Goal: Task Accomplishment & Management: Manage account settings

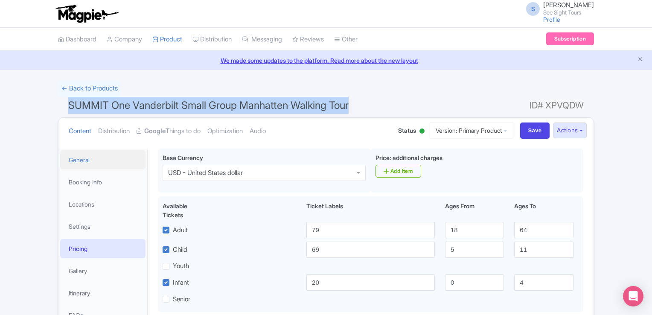
click at [81, 163] on link "General" at bounding box center [102, 159] width 85 height 19
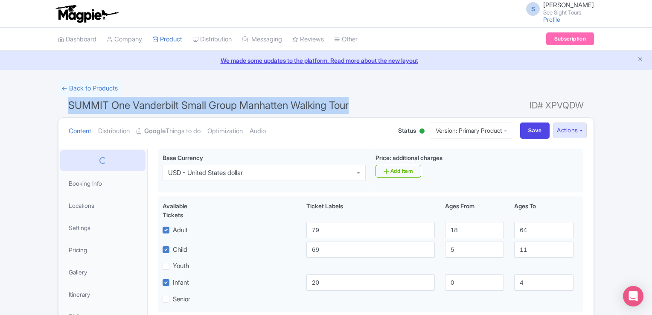
click at [374, 97] on h1 "SUMMIT One Vanderbilt Small Group Manhatten Walking Tour ID# XPVQDW" at bounding box center [326, 107] width 536 height 20
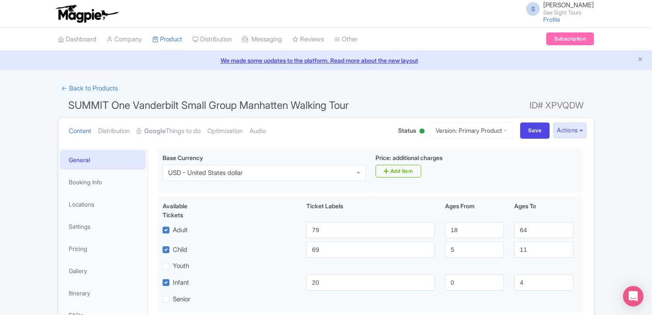
scroll to position [38, 0]
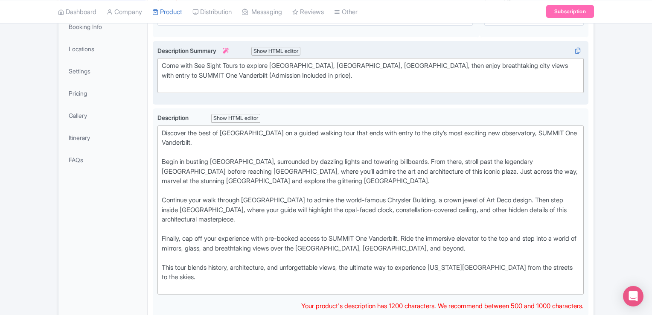
scroll to position [70, 0]
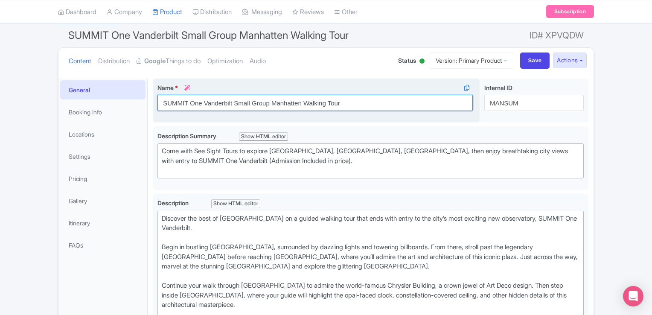
click at [297, 102] on div "Name * i SUMMIT One Vanderbilt Small Group Manhatten Walking Tour Your product'…" at bounding box center [316, 101] width 327 height 44
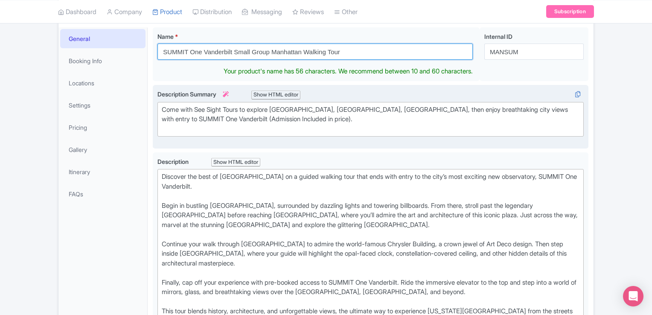
scroll to position [122, 0]
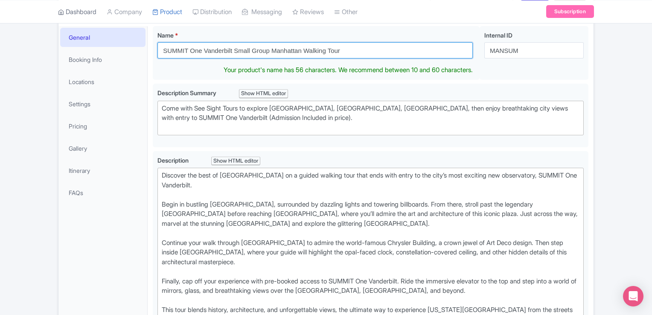
type input "SUMMIT One Vanderbilt Small Group Manhattan Walking Tour"
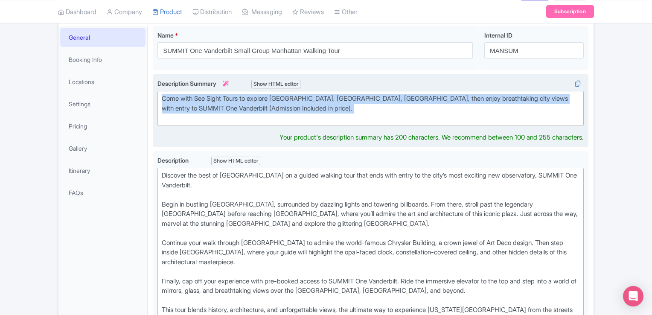
drag, startPoint x: 356, startPoint y: 116, endPoint x: 159, endPoint y: 91, distance: 198.3
click at [159, 91] on trix-editor "Come with See Sight Tours to explore [GEOGRAPHIC_DATA], [GEOGRAPHIC_DATA], [GEO…" at bounding box center [370, 108] width 426 height 35
type trix-editor "<div>Come with See Sight Tours to explore [GEOGRAPHIC_DATA], [GEOGRAPHIC_DATA],…"
copy div "Come with See Sight Tours to explore [GEOGRAPHIC_DATA], [GEOGRAPHIC_DATA], [GEO…"
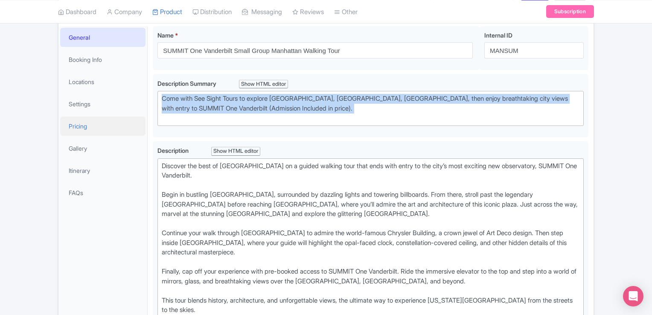
click at [91, 125] on link "Pricing" at bounding box center [102, 125] width 85 height 19
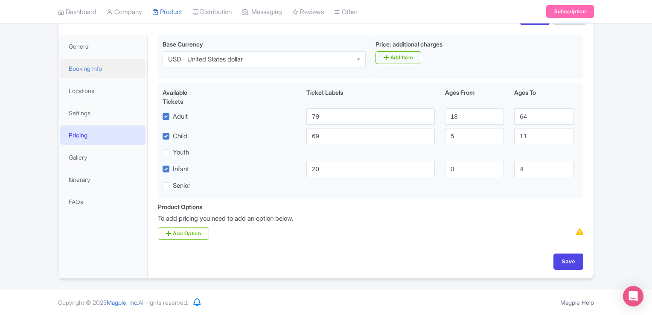
click at [89, 67] on link "Booking Info" at bounding box center [102, 68] width 85 height 19
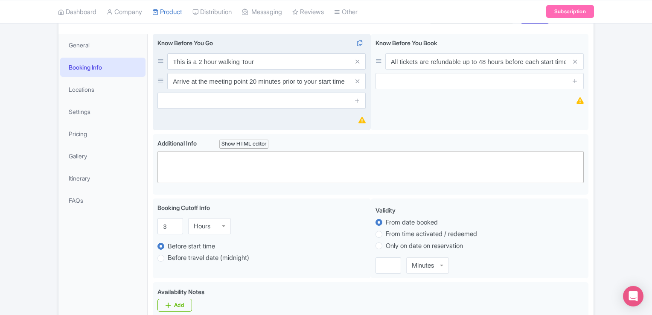
scroll to position [114, 0]
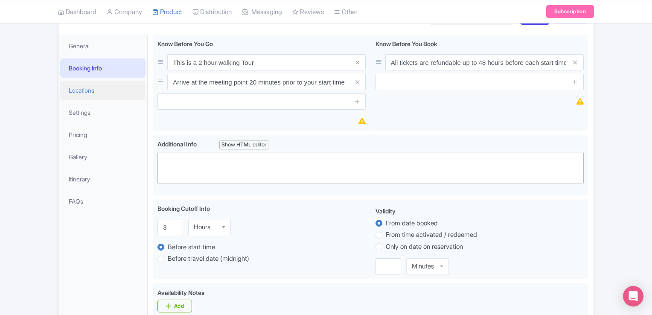
click at [87, 83] on link "Locations" at bounding box center [102, 90] width 85 height 19
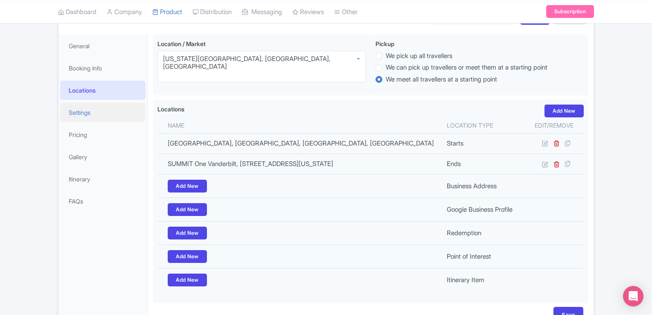
click at [90, 111] on link "Settings" at bounding box center [102, 112] width 85 height 19
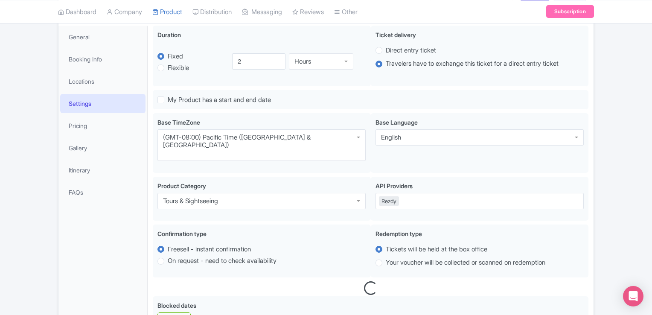
scroll to position [122, 0]
click at [85, 59] on link "Booking Info" at bounding box center [102, 59] width 85 height 19
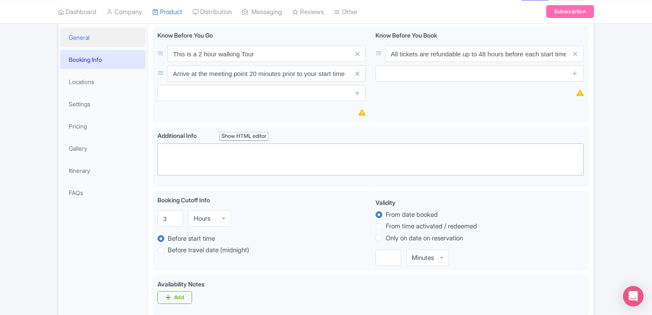
click at [76, 40] on link "General" at bounding box center [102, 37] width 85 height 19
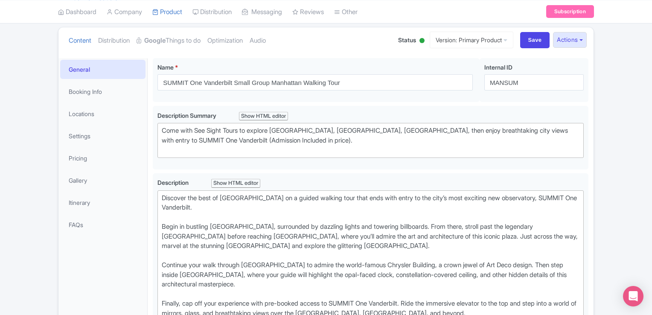
scroll to position [92, 0]
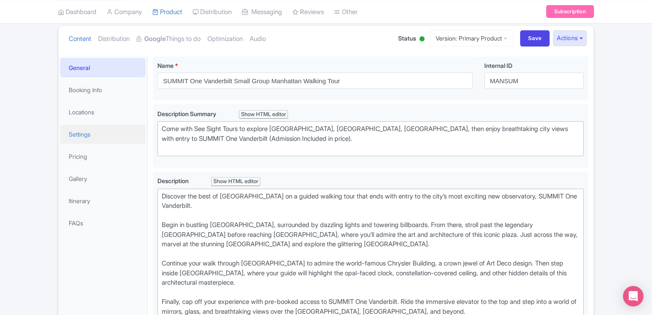
click at [82, 130] on link "Settings" at bounding box center [102, 134] width 85 height 19
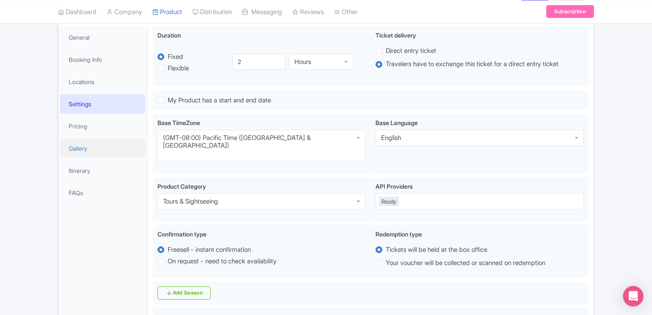
scroll to position [122, 0]
click at [87, 76] on link "Locations" at bounding box center [102, 82] width 85 height 19
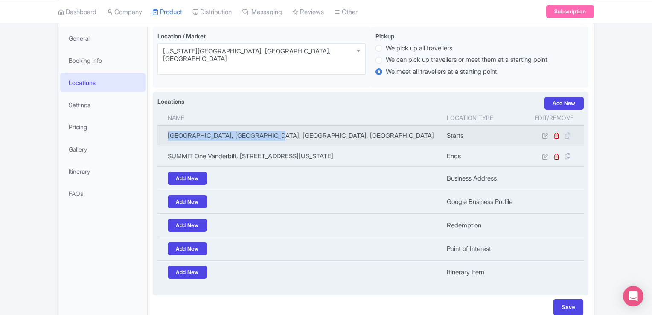
drag, startPoint x: 279, startPoint y: 136, endPoint x: 165, endPoint y: 130, distance: 114.9
click at [165, 130] on td "[GEOGRAPHIC_DATA], [GEOGRAPHIC_DATA], [GEOGRAPHIC_DATA], [GEOGRAPHIC_DATA]" at bounding box center [299, 135] width 284 height 20
copy td "[GEOGRAPHIC_DATA], [GEOGRAPHIC_DATA], [GEOGRAPHIC_DATA], [GEOGRAPHIC_DATA]"
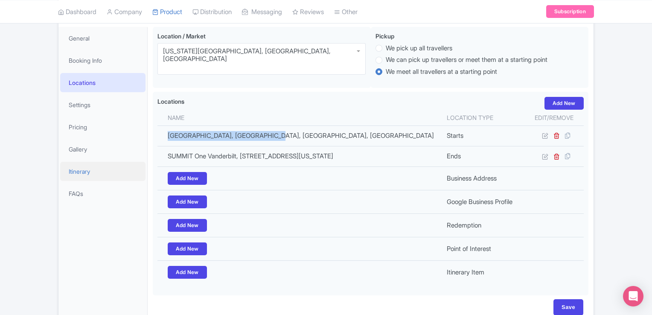
click at [85, 169] on link "Itinerary" at bounding box center [102, 171] width 85 height 19
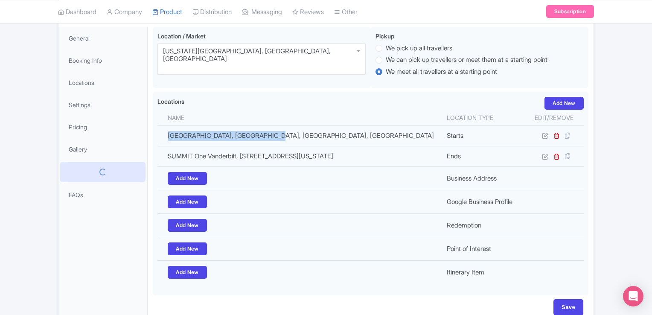
scroll to position [58, 0]
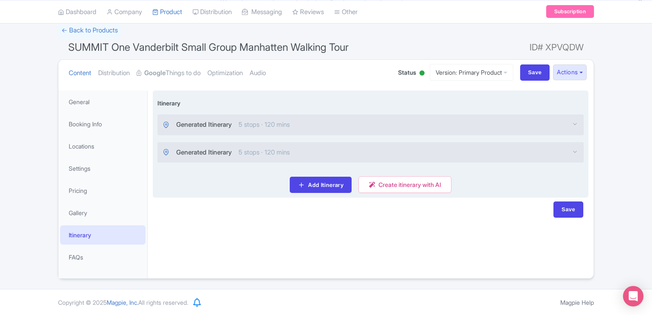
click at [265, 131] on div "Generated Itinerary 5 stops · 120 mins" at bounding box center [370, 125] width 425 height 20
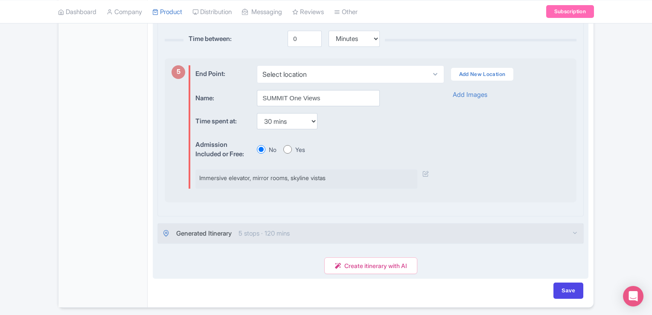
scroll to position [969, 0]
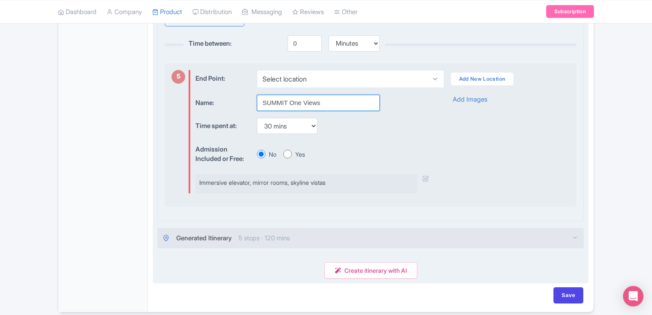
drag, startPoint x: 323, startPoint y: 116, endPoint x: 259, endPoint y: 113, distance: 63.6
click at [259, 111] on input "SUMMIT One Views" at bounding box center [318, 103] width 123 height 16
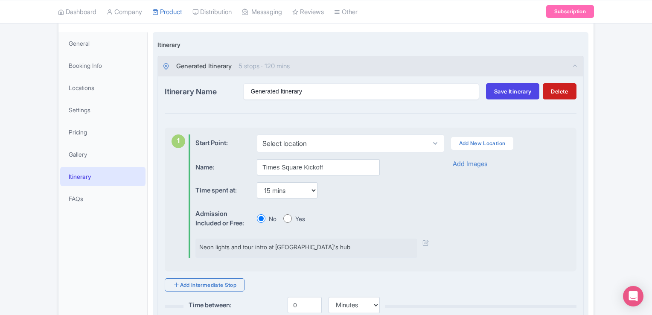
scroll to position [116, 0]
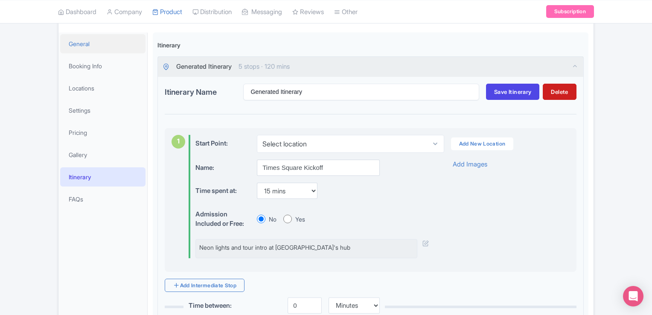
click at [74, 48] on link "General" at bounding box center [102, 43] width 85 height 19
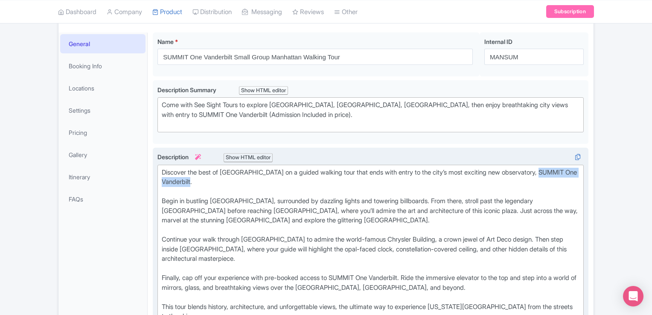
drag, startPoint x: 233, startPoint y: 180, endPoint x: 159, endPoint y: 177, distance: 74.3
click at [159, 177] on trix-editor "Discover the best of [GEOGRAPHIC_DATA] on a guided walking tour that ends with …" at bounding box center [370, 249] width 426 height 169
type trix-editor "<lor>Ipsumdol sit amet co Adipisc Elitseddo ei t incidi utlabor etdo magn aliq …"
copy div "SUMMIT One Vanderbilt"
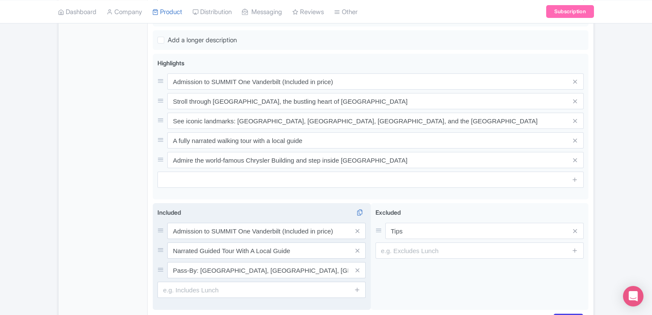
scroll to position [408, 0]
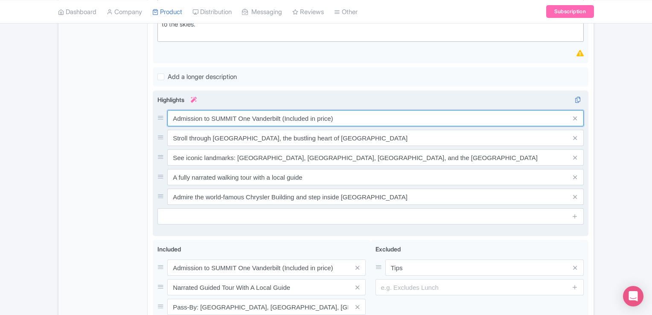
drag, startPoint x: 342, startPoint y: 103, endPoint x: 172, endPoint y: 99, distance: 169.8
click at [172, 110] on input "Admission to SUMMIT One Vanderbilt (Included in price)" at bounding box center [375, 118] width 416 height 16
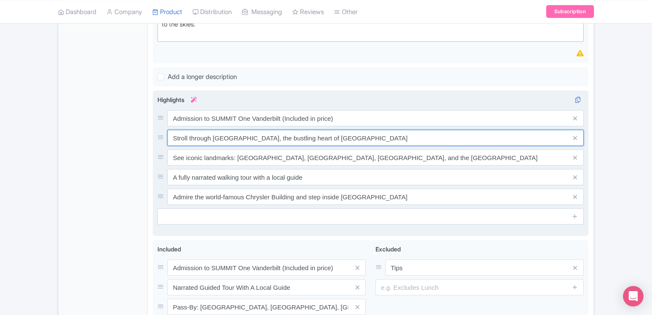
drag, startPoint x: 324, startPoint y: 127, endPoint x: 170, endPoint y: 127, distance: 154.0
click at [170, 130] on input "Stroll through [GEOGRAPHIC_DATA], the bustling heart of [GEOGRAPHIC_DATA]" at bounding box center [375, 138] width 416 height 16
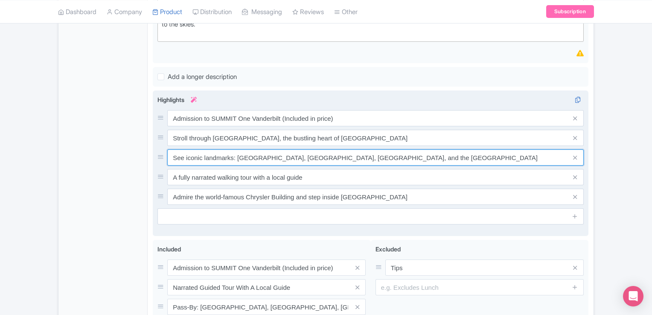
drag, startPoint x: 500, startPoint y: 144, endPoint x: 160, endPoint y: 155, distance: 339.4
click at [160, 155] on div "Admission to SUMMIT One Vanderbilt (Included in price) Stroll through [GEOGRAPH…" at bounding box center [370, 157] width 426 height 95
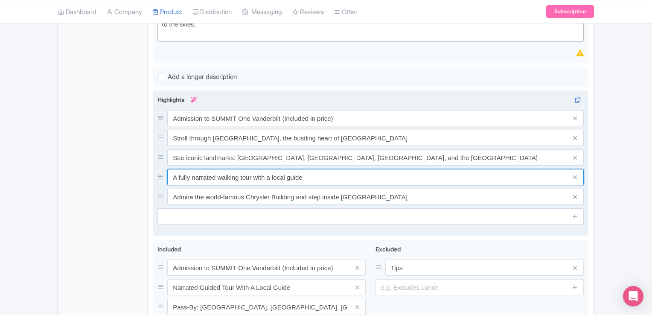
drag, startPoint x: 315, startPoint y: 163, endPoint x: 180, endPoint y: 166, distance: 134.8
click at [152, 164] on div "SUMMIT One Vanderbilt Small Group Manhattan Walking Tour Name * i SUMMIT One Va…" at bounding box center [371, 55] width 446 height 640
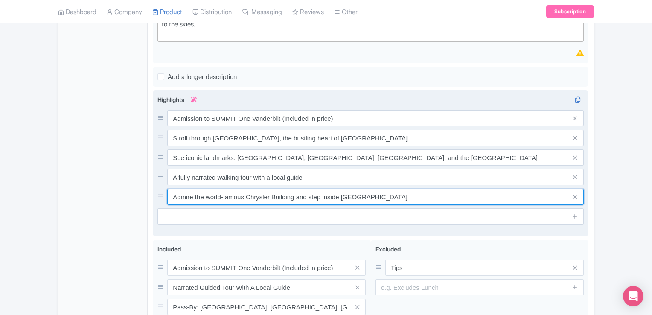
drag, startPoint x: 415, startPoint y: 186, endPoint x: 154, endPoint y: 176, distance: 260.9
click at [154, 176] on div "Admission to SUMMIT One Vanderbilt (Included in price) Stroll through [GEOGRAPH…" at bounding box center [371, 163] width 436 height 146
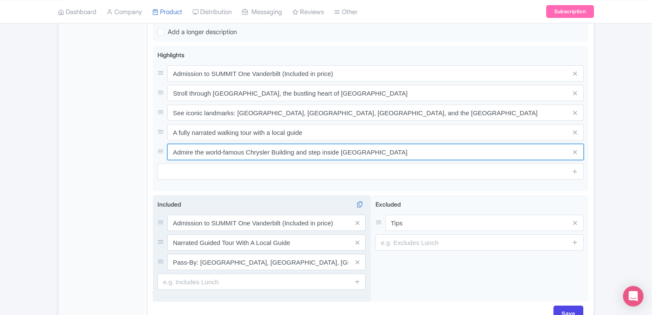
scroll to position [493, 0]
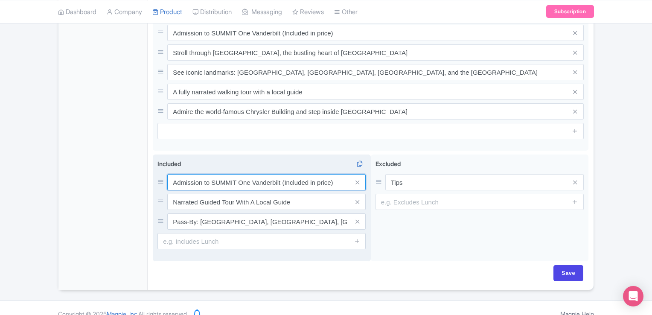
drag, startPoint x: 336, startPoint y: 172, endPoint x: 160, endPoint y: 169, distance: 175.8
click at [160, 174] on div "Admission to SUMMIT One Vanderbilt (Included in price)" at bounding box center [261, 182] width 208 height 16
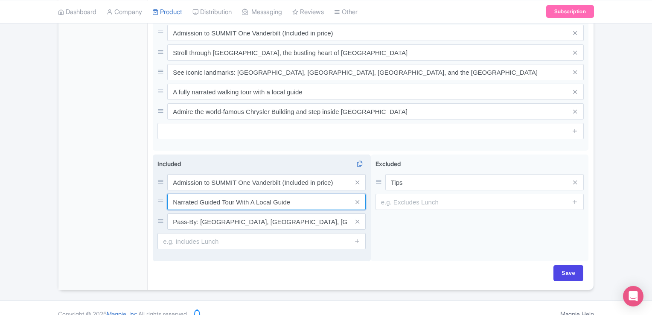
drag, startPoint x: 305, startPoint y: 191, endPoint x: 165, endPoint y: 191, distance: 139.9
click at [165, 194] on div "Narrated Guided Tour With A Local Guide" at bounding box center [261, 202] width 208 height 16
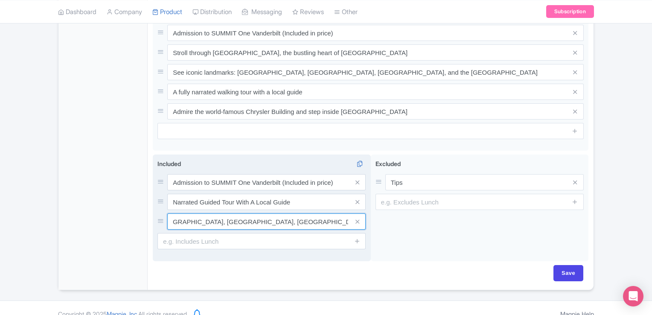
scroll to position [0, 109]
drag, startPoint x: 172, startPoint y: 210, endPoint x: 351, endPoint y: 212, distance: 179.2
click at [351, 213] on div "Pass-By: [GEOGRAPHIC_DATA], [GEOGRAPHIC_DATA], [GEOGRAPHIC_DATA], and the [GEOG…" at bounding box center [266, 221] width 198 height 16
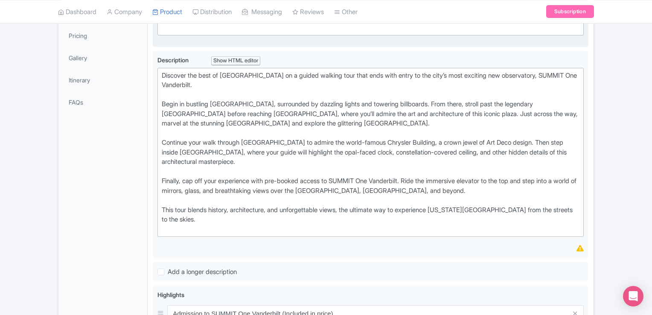
scroll to position [109, 0]
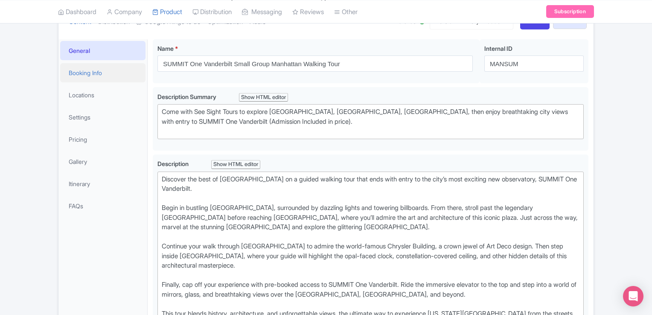
click at [72, 67] on link "Booking Info" at bounding box center [102, 72] width 85 height 19
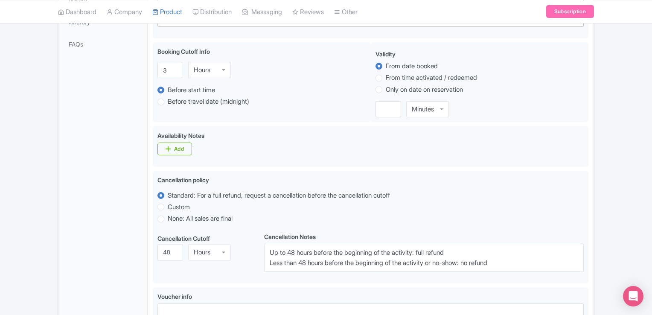
scroll to position [143, 0]
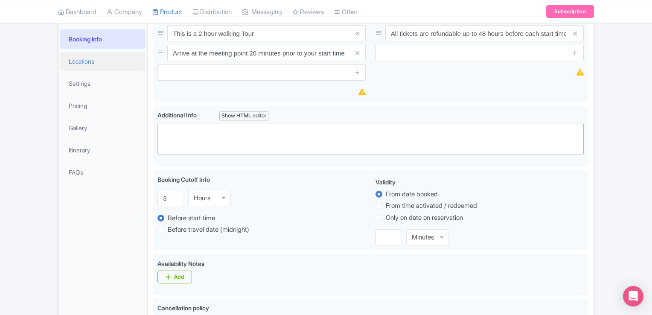
click at [95, 63] on link "Locations" at bounding box center [102, 61] width 85 height 19
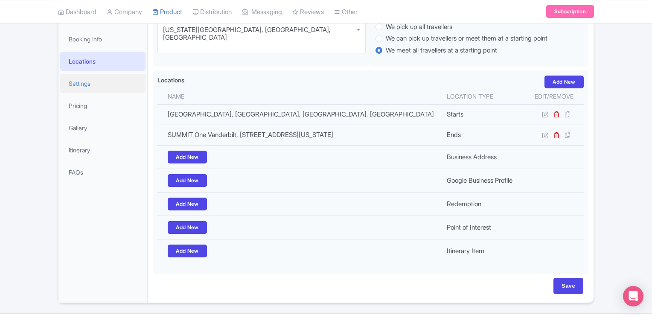
click at [82, 93] on link "Settings" at bounding box center [102, 83] width 85 height 19
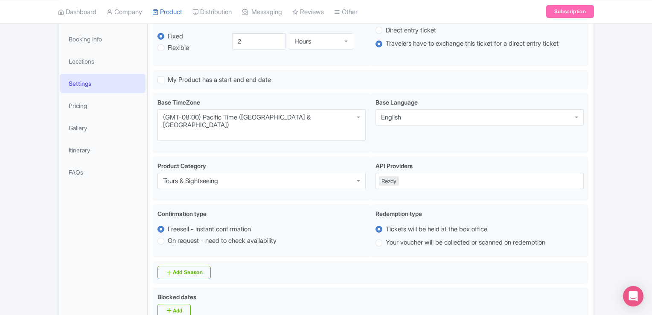
scroll to position [0, 0]
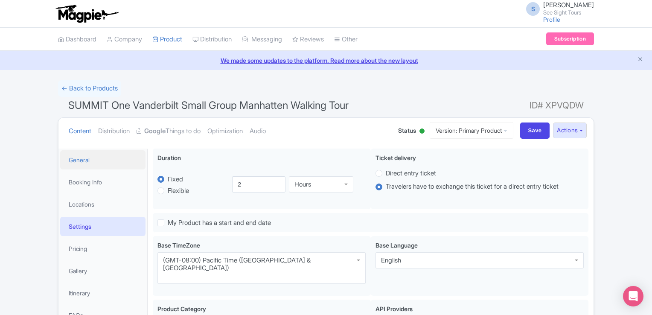
click at [81, 157] on link "General" at bounding box center [102, 159] width 85 height 19
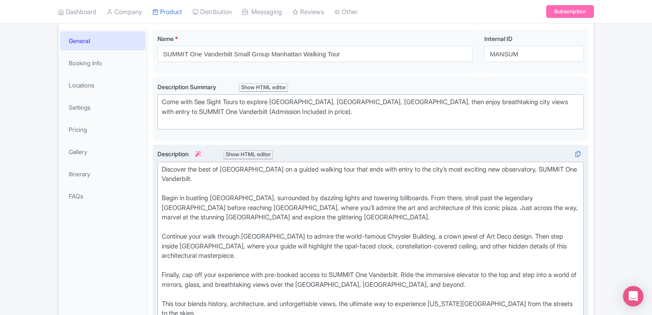
scroll to position [171, 0]
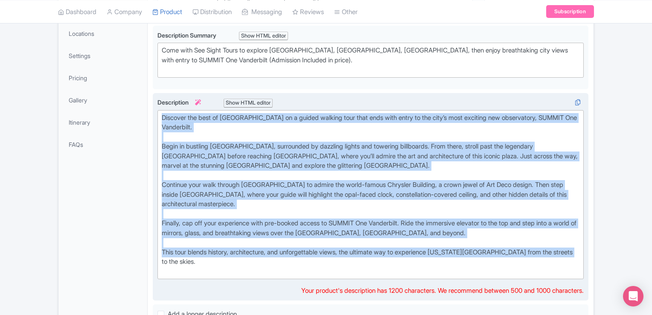
drag, startPoint x: 579, startPoint y: 252, endPoint x: 152, endPoint y: 103, distance: 451.5
click at [153, 103] on div "Description i Show HTML editor Bold Italic Strikethrough Link Heading Quote Cod…" at bounding box center [371, 197] width 436 height 208
copy div "Loremips dol sita co Adipisc Elitseddo ei t incidi utlabor etdo magn aliq enim …"
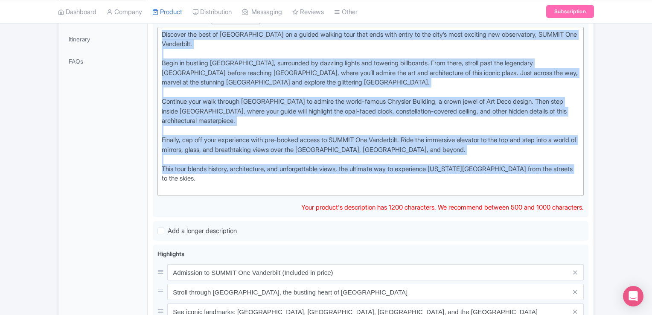
scroll to position [128, 0]
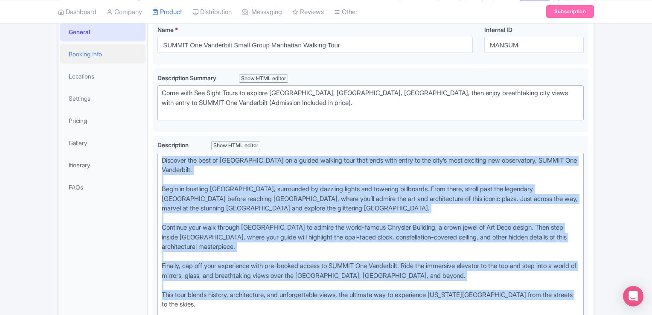
click at [82, 45] on link "Booking Info" at bounding box center [102, 53] width 85 height 19
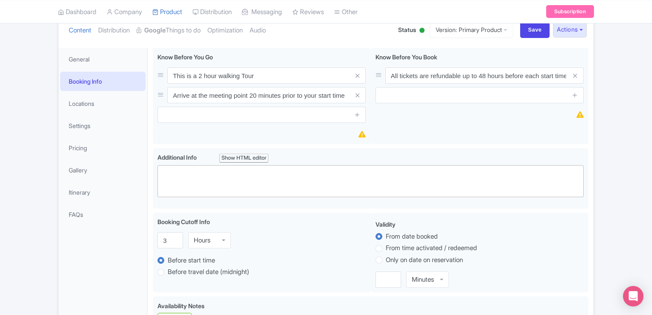
scroll to position [15, 0]
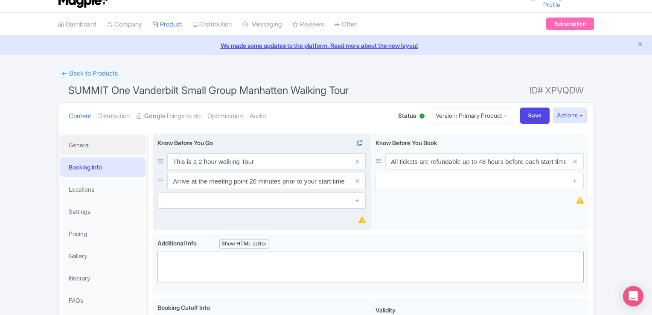
drag, startPoint x: 85, startPoint y: 142, endPoint x: 177, endPoint y: 143, distance: 92.2
click at [84, 142] on link "General" at bounding box center [102, 144] width 85 height 19
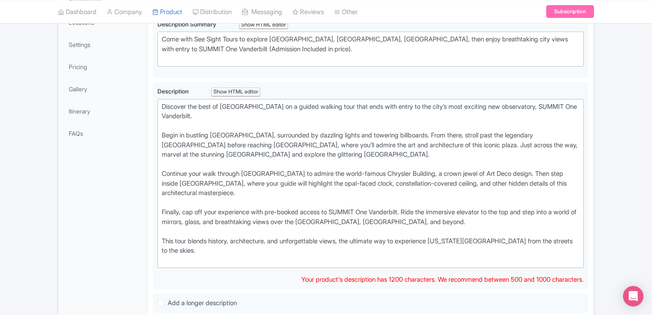
scroll to position [67, 0]
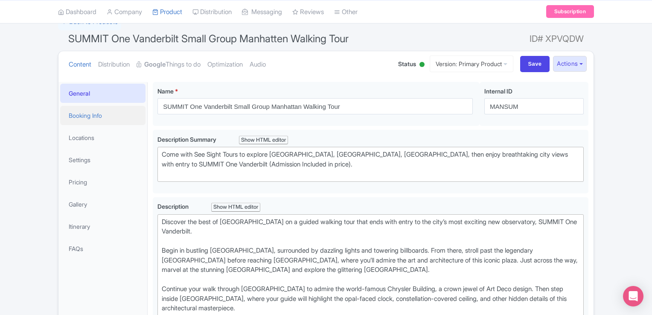
click at [91, 116] on link "Booking Info" at bounding box center [102, 115] width 85 height 19
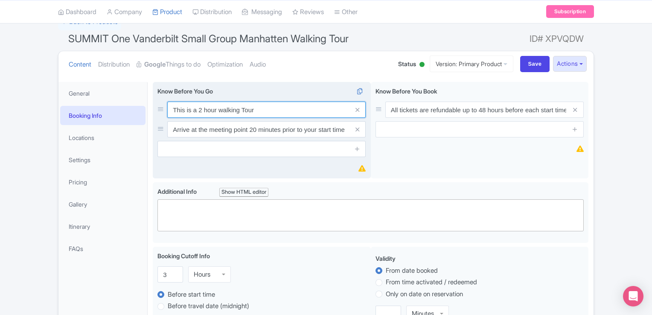
drag, startPoint x: 259, startPoint y: 110, endPoint x: 152, endPoint y: 111, distance: 106.2
click at [153, 111] on div "This is a 2 hour walking Tour Arrive at the meeting point 20 minutes prior to y…" at bounding box center [262, 130] width 218 height 97
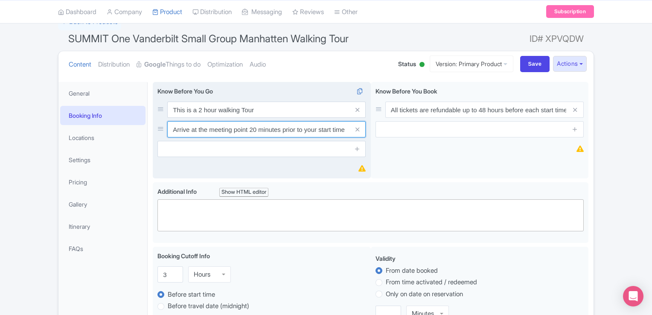
drag, startPoint x: 172, startPoint y: 127, endPoint x: 368, endPoint y: 128, distance: 195.8
click at [368, 128] on div "This is a 2 hour walking Tour Arrive at the meeting point 20 minutes prior to y…" at bounding box center [262, 130] width 218 height 97
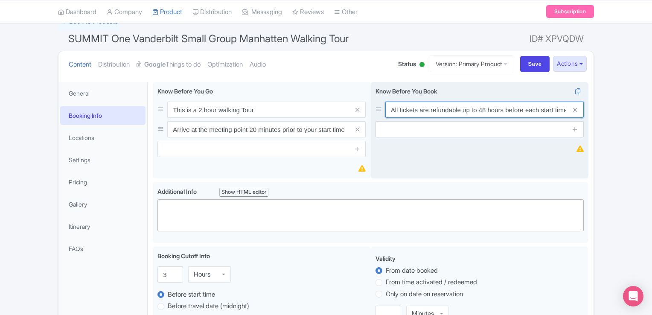
scroll to position [0, 0]
drag, startPoint x: 391, startPoint y: 107, endPoint x: 585, endPoint y: 101, distance: 194.2
click at [585, 101] on div "All tickets are refundable up to 48 hours before each start time Know Before Yo…" at bounding box center [480, 130] width 218 height 97
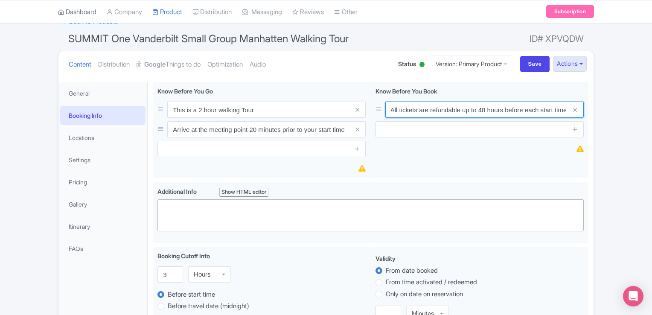
scroll to position [0, 0]
